Goal: Entertainment & Leisure: Consume media (video, audio)

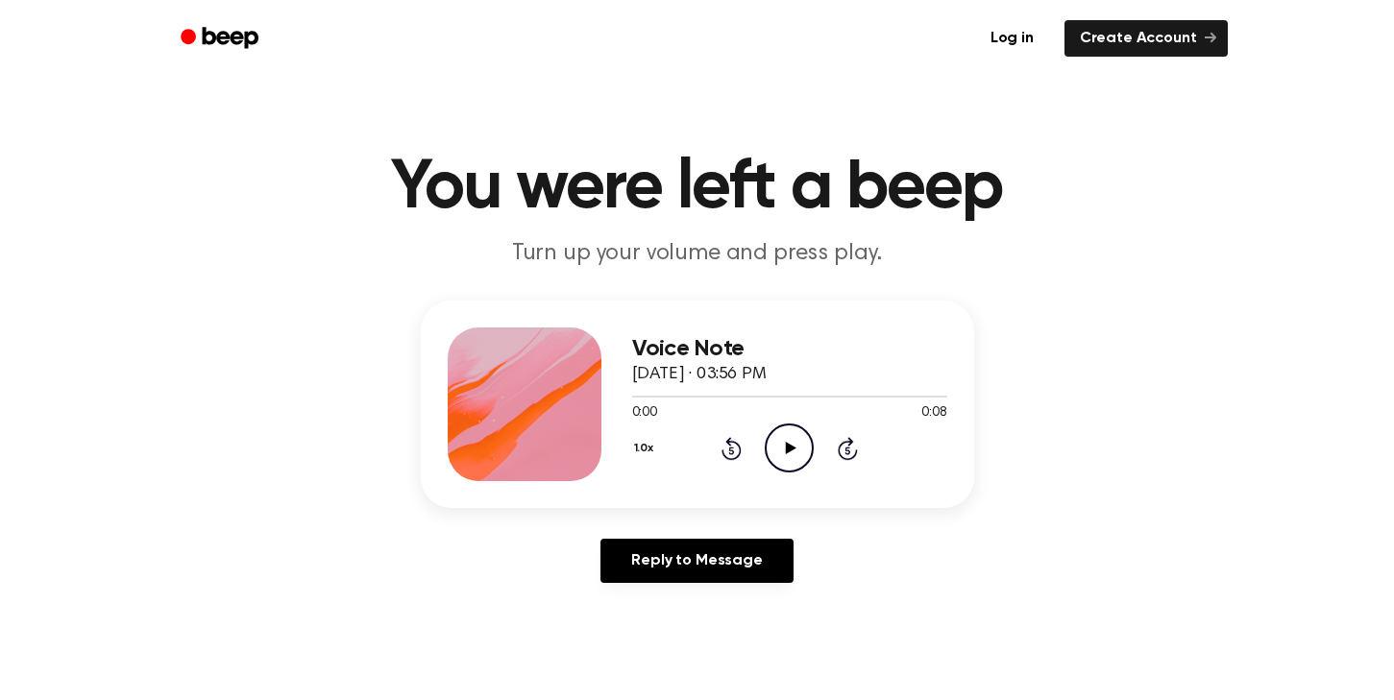
click at [789, 446] on icon at bounding box center [791, 448] width 11 height 12
click at [793, 457] on icon "Play Audio" at bounding box center [789, 448] width 49 height 49
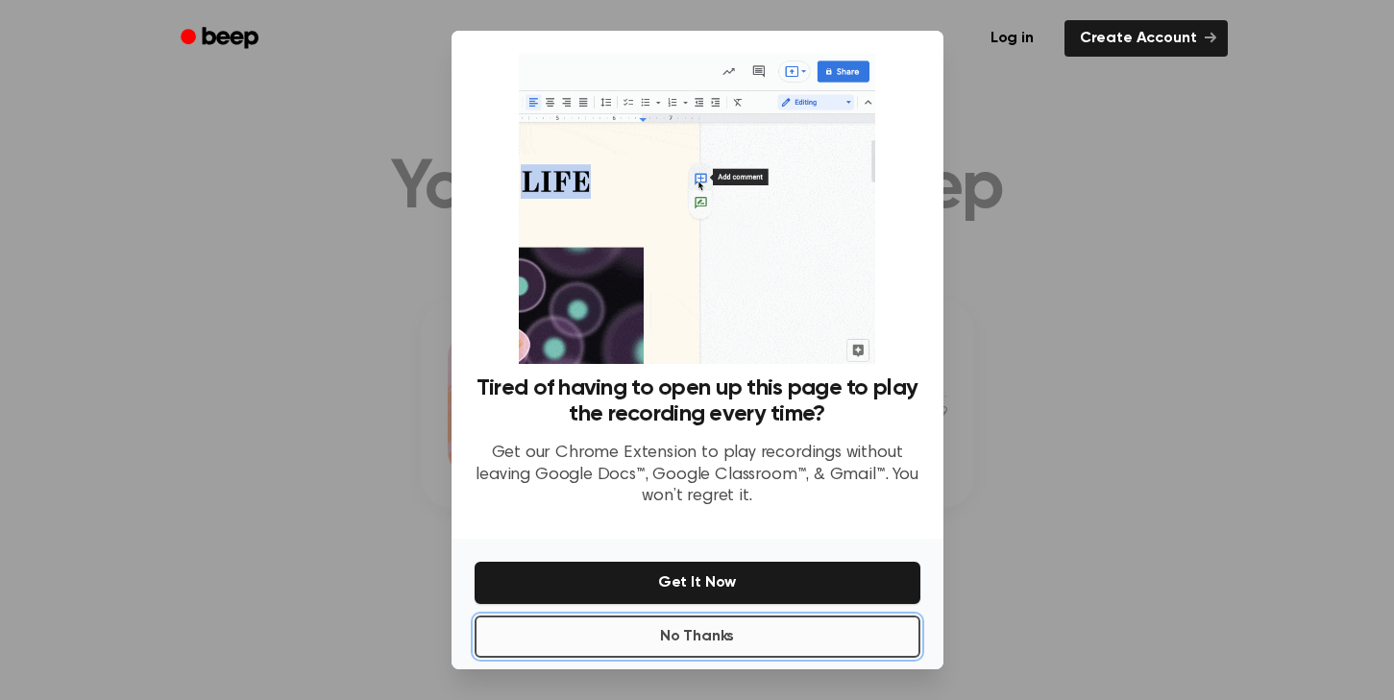
click at [686, 632] on button "No Thanks" at bounding box center [698, 637] width 446 height 42
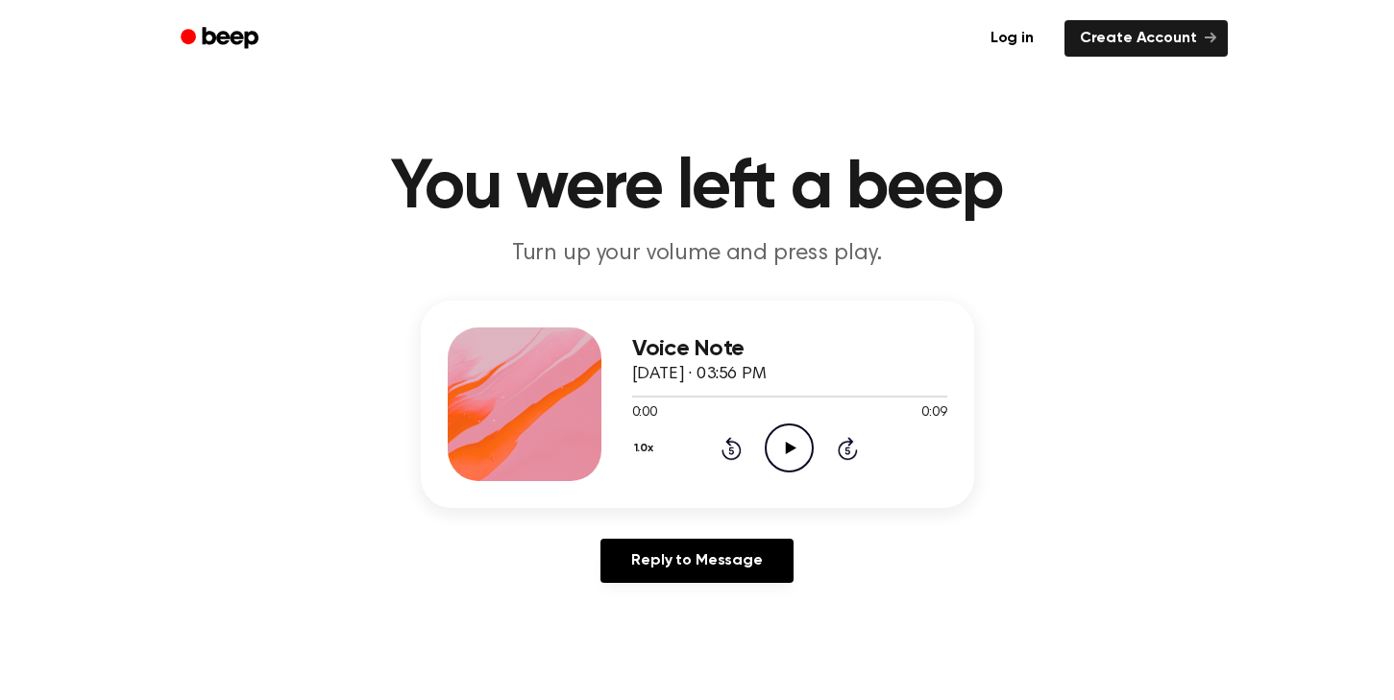
click at [788, 448] on icon at bounding box center [791, 448] width 11 height 12
click at [799, 452] on icon "Play Audio" at bounding box center [789, 448] width 49 height 49
click at [783, 453] on icon "Play Audio" at bounding box center [789, 448] width 49 height 49
click at [787, 453] on icon "Play Audio" at bounding box center [789, 448] width 49 height 49
